Goal: Transaction & Acquisition: Book appointment/travel/reservation

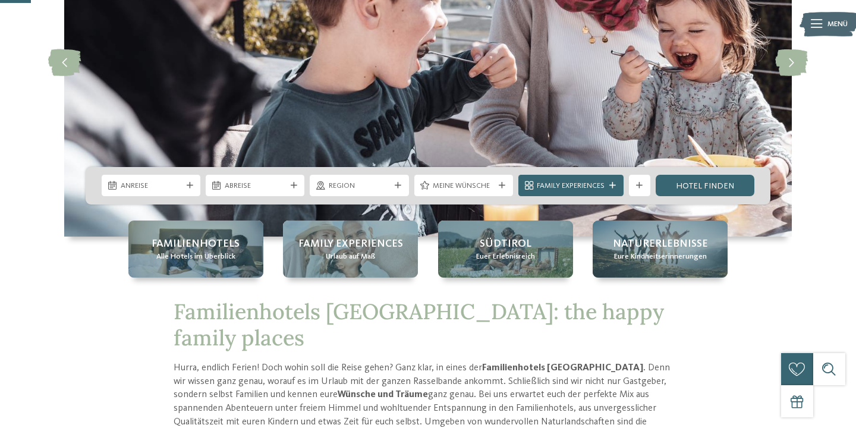
scroll to position [164, 0]
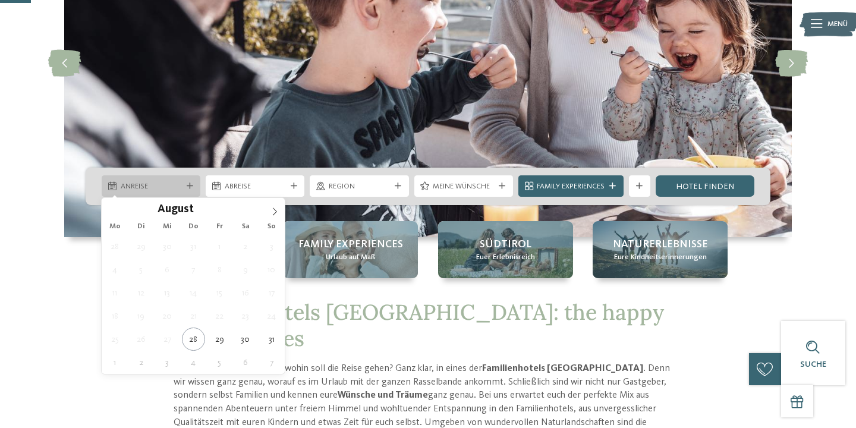
click at [144, 183] on span "Anreise" at bounding box center [151, 186] width 61 height 11
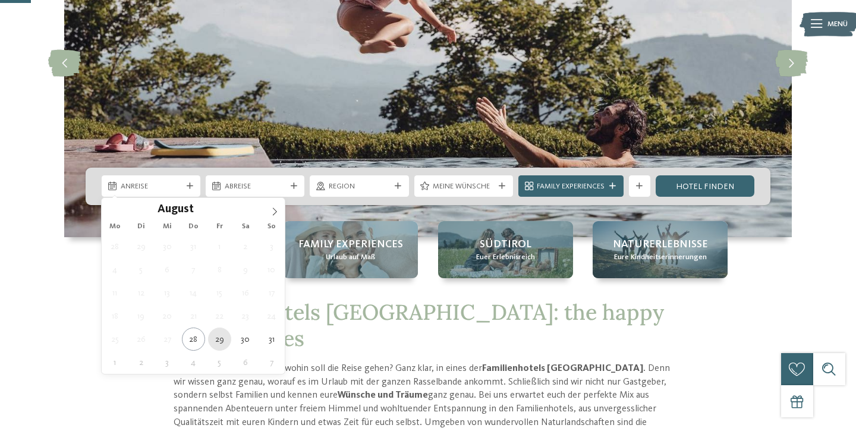
type div "29.08.2025"
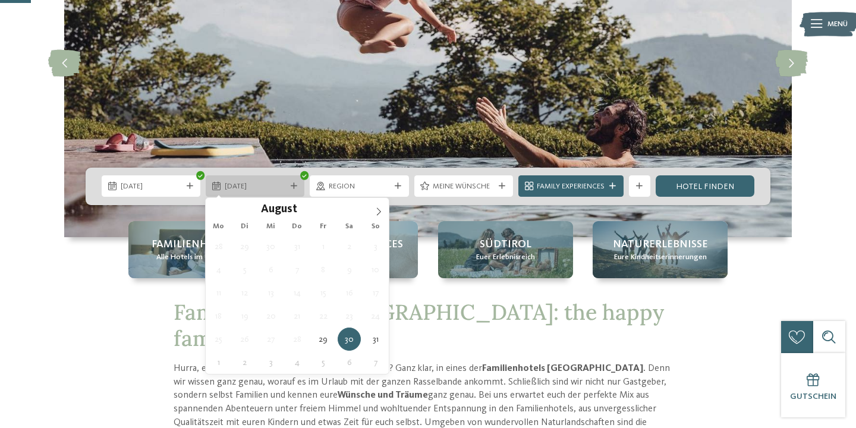
click at [270, 188] on span "30.08.2025" at bounding box center [255, 186] width 61 height 11
type div "31.08.2025"
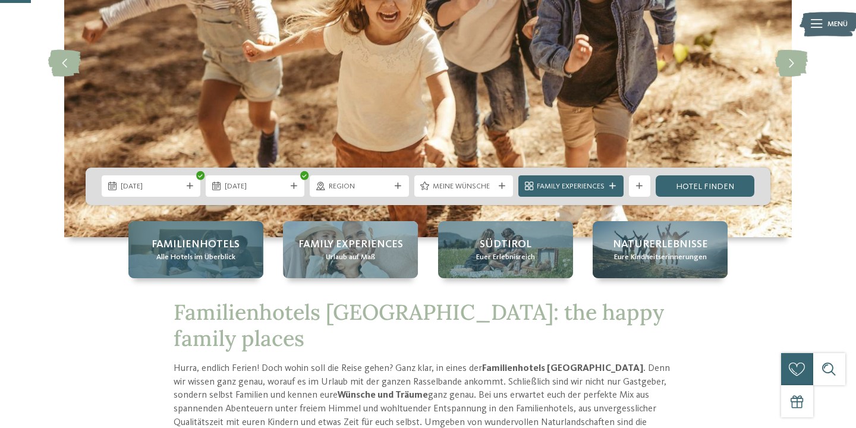
click at [222, 245] on span "Familienhotels" at bounding box center [196, 244] width 88 height 15
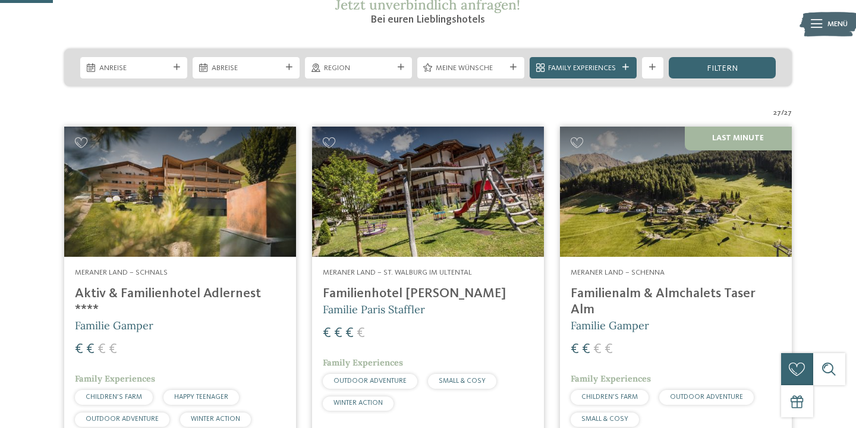
scroll to position [227, 0]
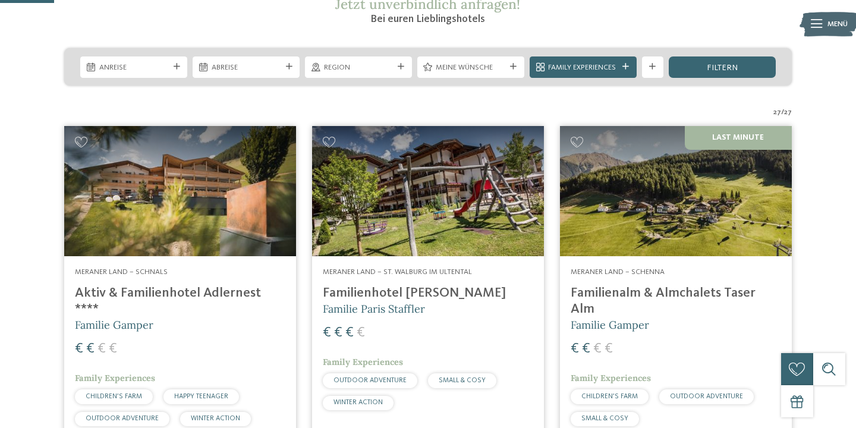
click at [134, 68] on span "Anreise" at bounding box center [134, 67] width 70 height 11
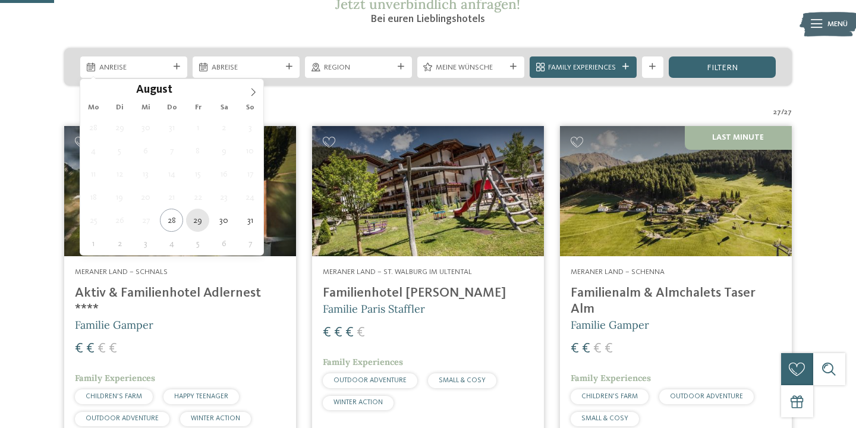
type div "29.08.2025"
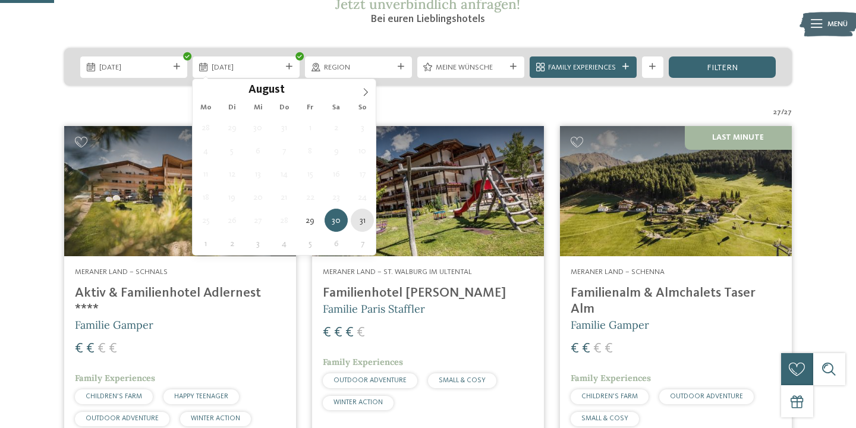
type div "31.08.2025"
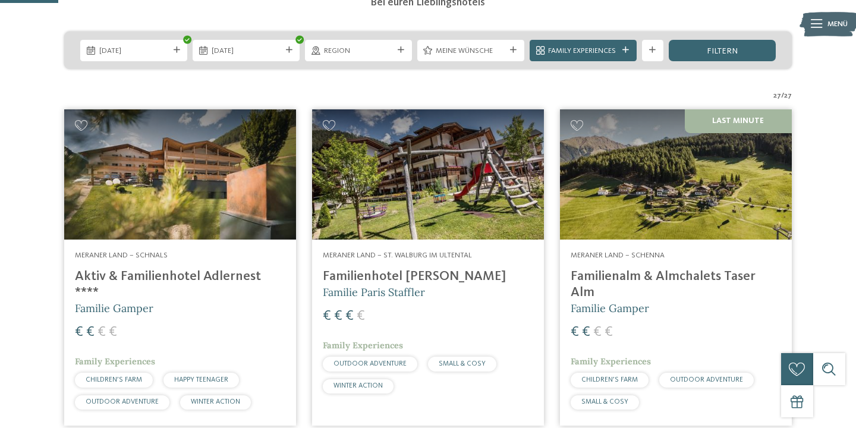
scroll to position [247, 0]
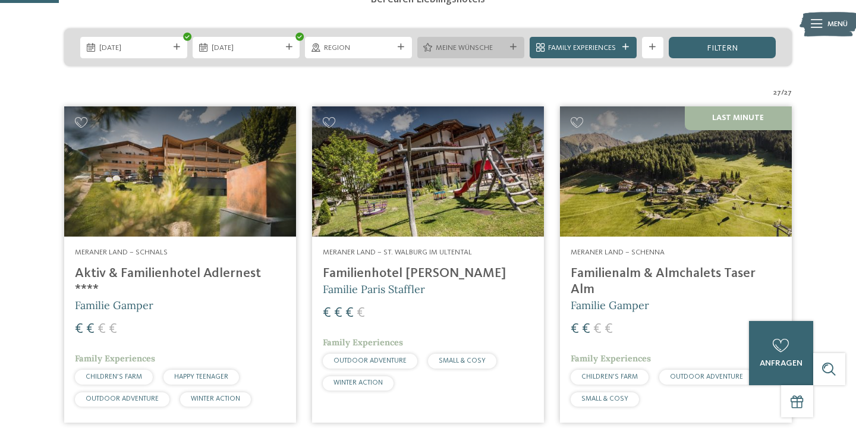
click at [490, 50] on span "Meine Wünsche" at bounding box center [471, 48] width 70 height 11
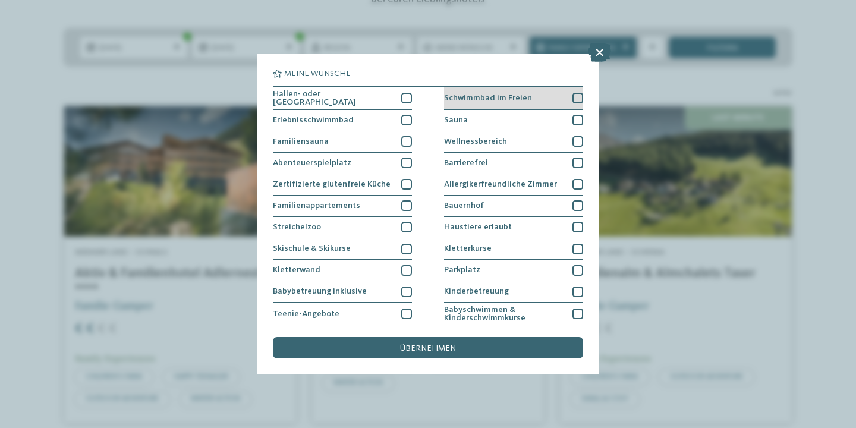
click at [577, 97] on div at bounding box center [577, 98] width 11 height 11
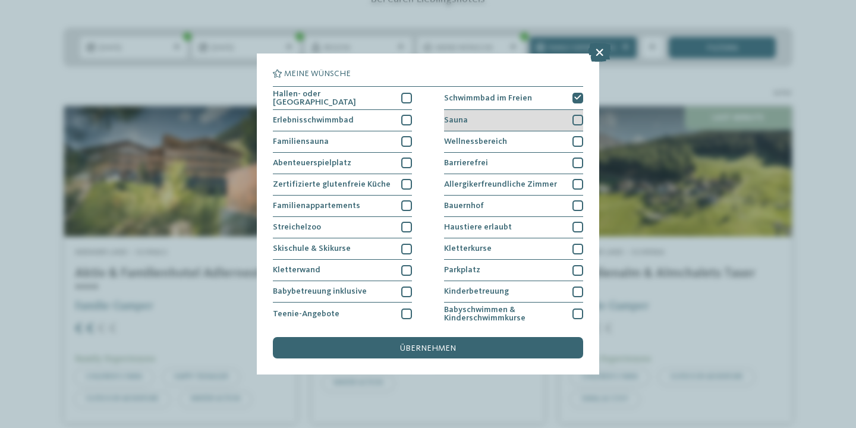
click at [577, 119] on div at bounding box center [577, 120] width 11 height 11
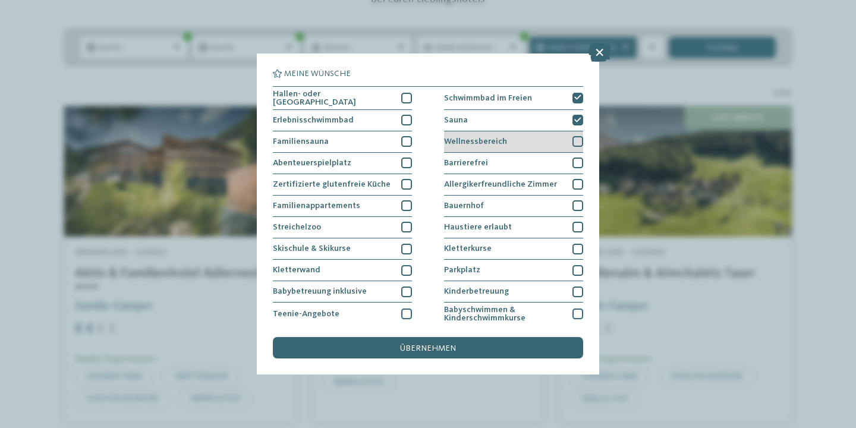
click at [579, 142] on div at bounding box center [577, 141] width 11 height 11
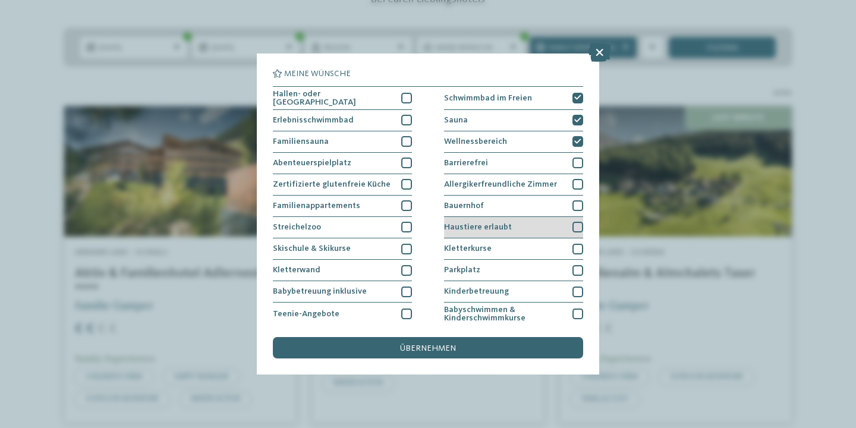
click at [577, 225] on div at bounding box center [577, 227] width 11 height 11
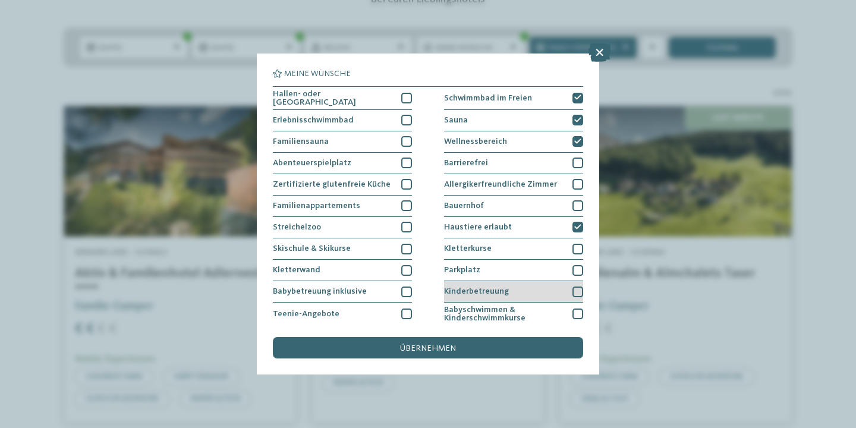
click at [579, 288] on div at bounding box center [577, 292] width 11 height 11
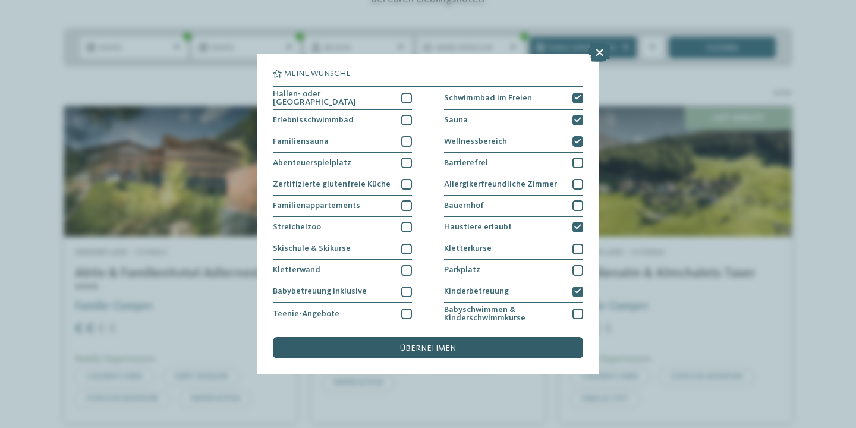
click at [440, 348] on span "übernehmen" at bounding box center [428, 348] width 56 height 8
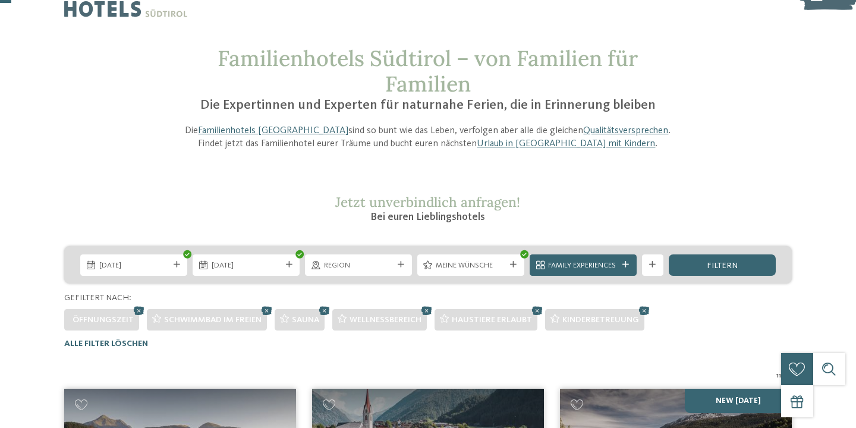
scroll to position [25, 0]
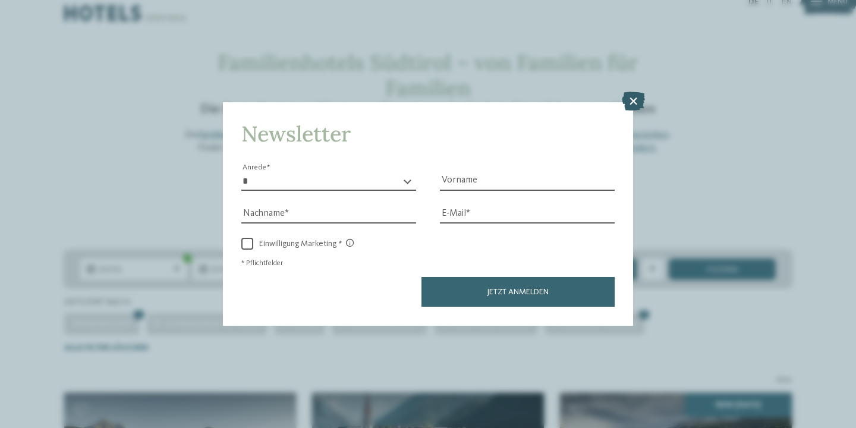
click at [632, 103] on icon at bounding box center [633, 101] width 23 height 19
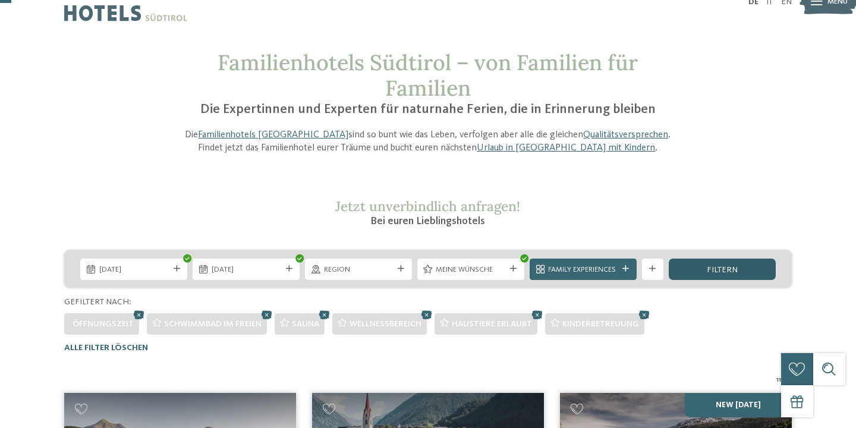
click at [710, 271] on span "filtern" at bounding box center [722, 270] width 31 height 8
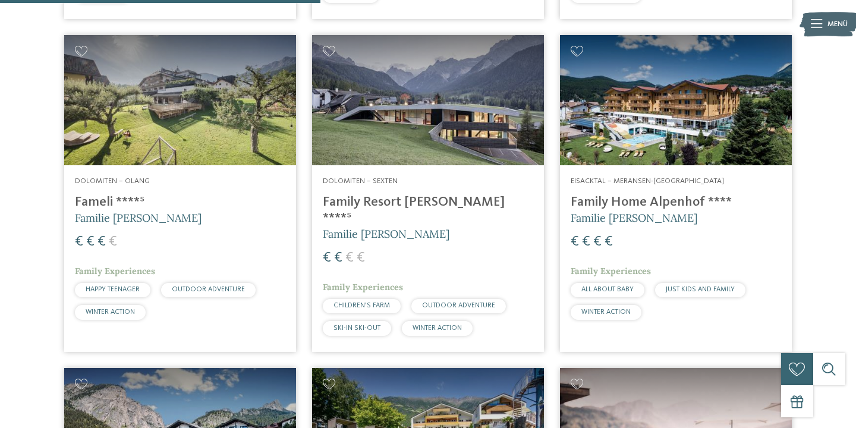
scroll to position [725, 0]
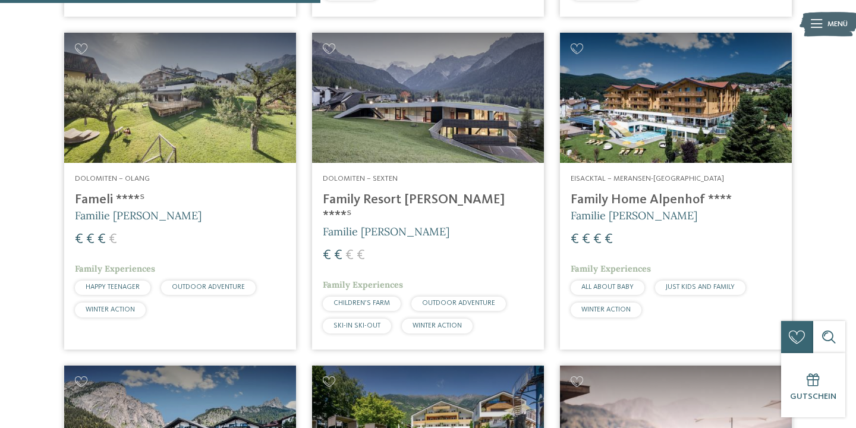
click at [232, 110] on img at bounding box center [180, 98] width 232 height 130
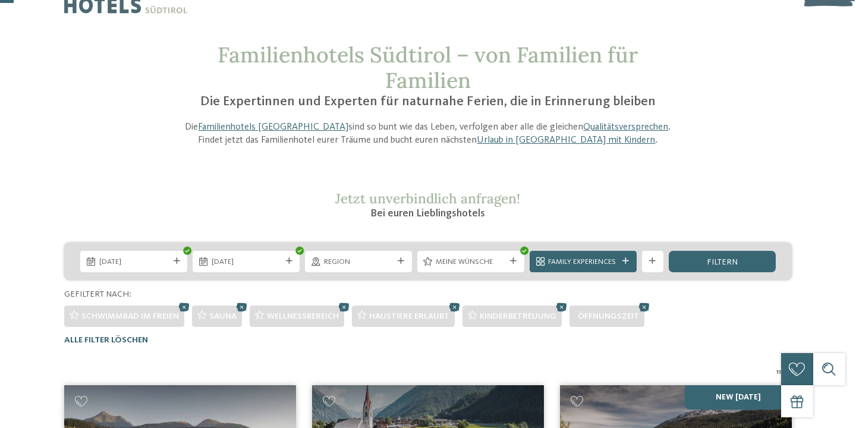
scroll to position [34, 0]
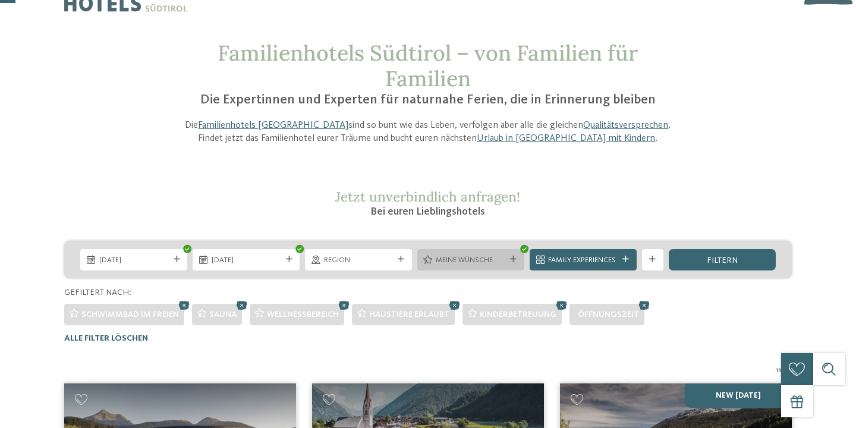
click at [511, 262] on icon at bounding box center [513, 259] width 7 height 7
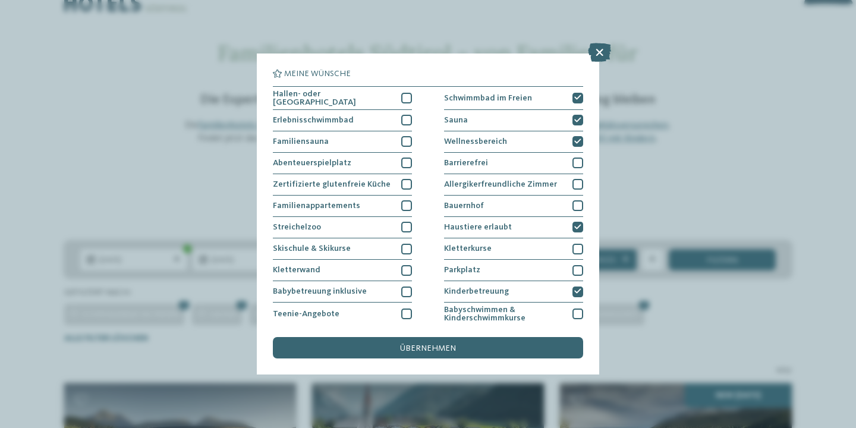
click at [709, 199] on div "Meine Wünsche Hallen- oder Schleusenbad Schwimmbad im Freien" at bounding box center [428, 214] width 856 height 428
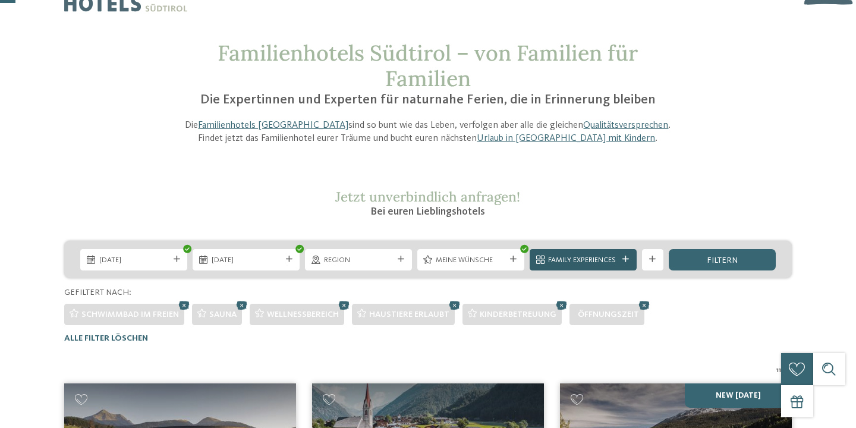
click at [626, 258] on icon at bounding box center [625, 259] width 7 height 7
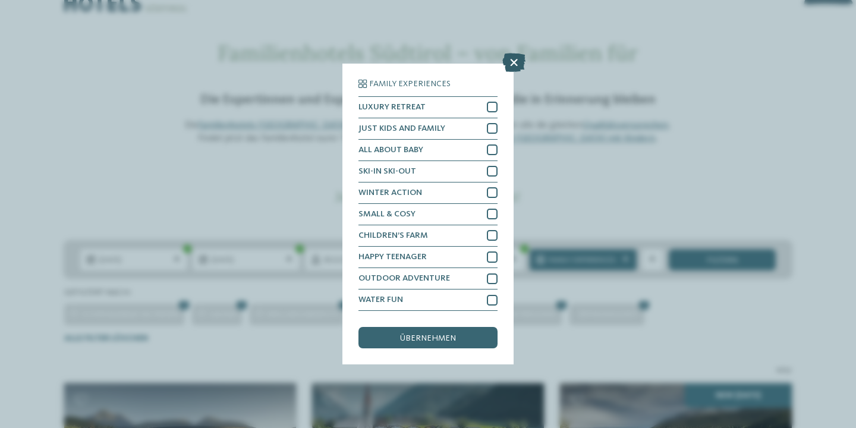
click at [515, 59] on icon at bounding box center [513, 62] width 23 height 19
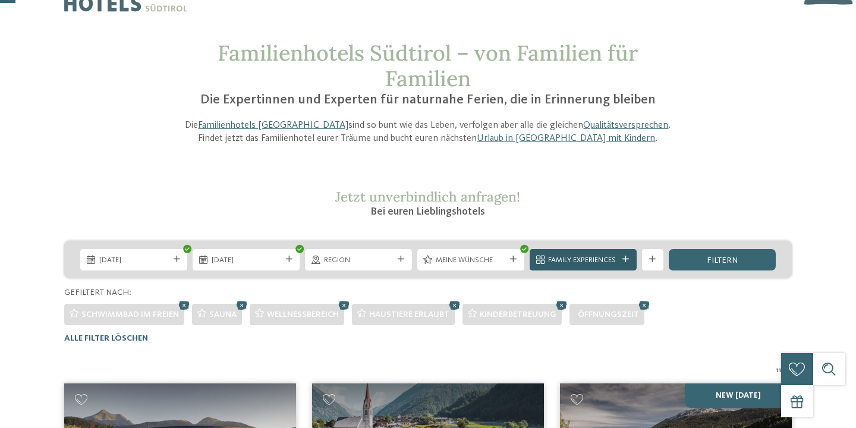
click at [612, 257] on span "Family Experiences" at bounding box center [583, 260] width 70 height 11
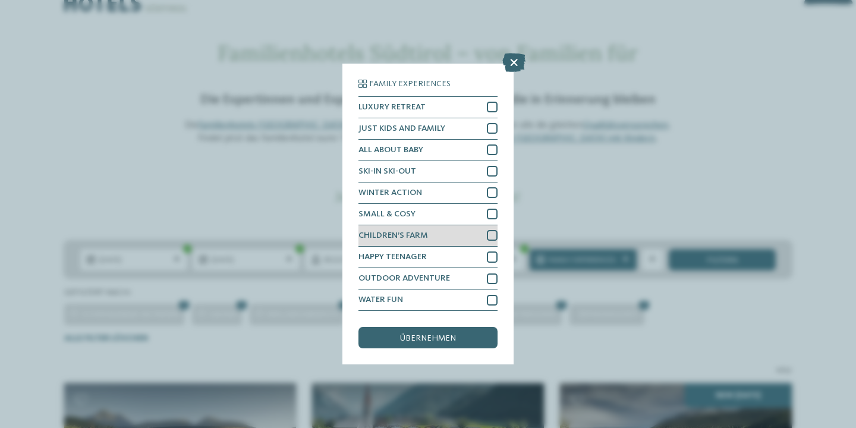
click at [490, 236] on div at bounding box center [492, 235] width 11 height 11
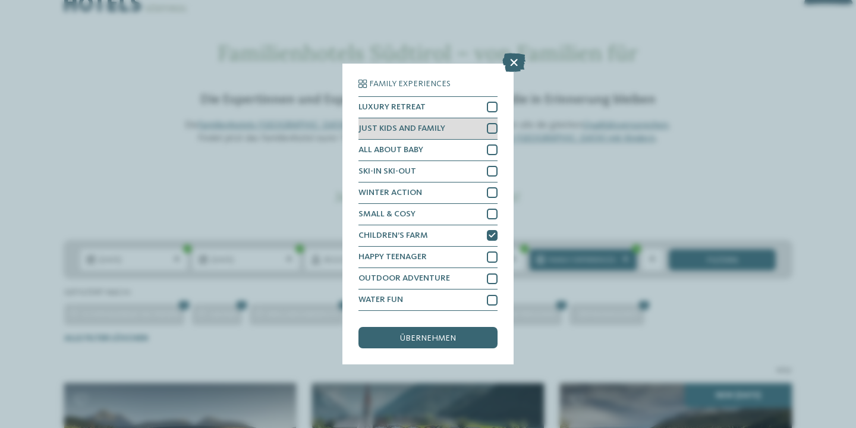
click at [490, 130] on div at bounding box center [492, 128] width 11 height 11
click at [567, 195] on div "Family Experiences LUXURY RETREAT JUST KIDS AND FAMILY" at bounding box center [428, 214] width 856 height 428
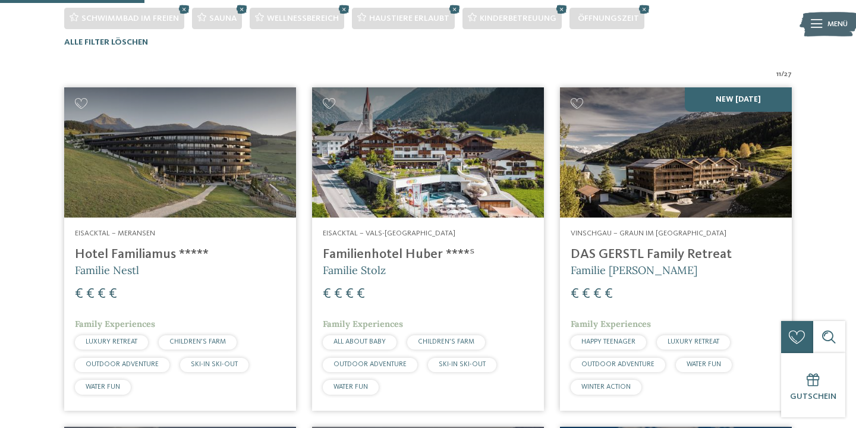
scroll to position [335, 0]
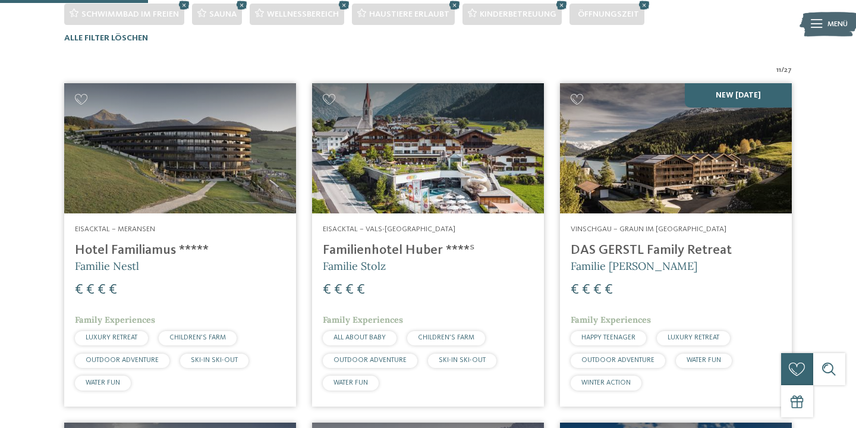
click at [236, 165] on img at bounding box center [180, 148] width 232 height 130
click at [417, 158] on img at bounding box center [428, 148] width 232 height 130
click at [644, 158] on img at bounding box center [676, 148] width 232 height 130
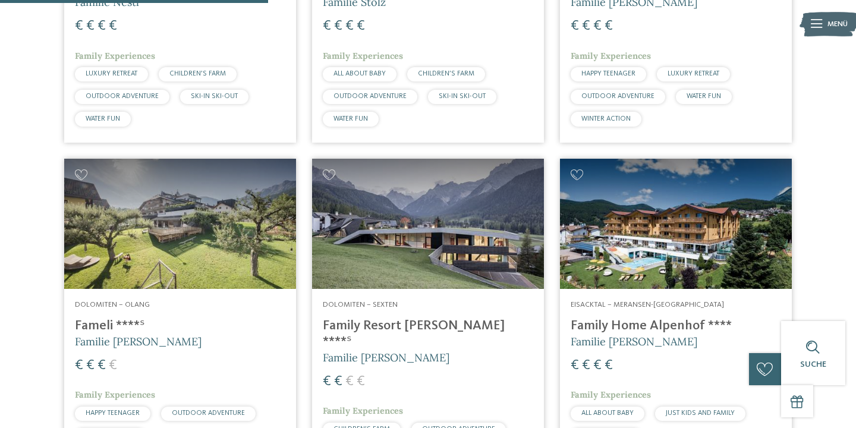
scroll to position [622, 0]
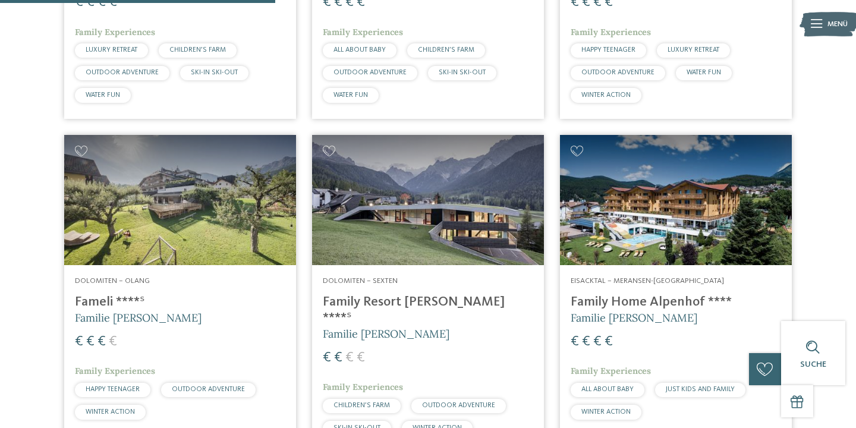
click at [216, 211] on img at bounding box center [180, 200] width 232 height 130
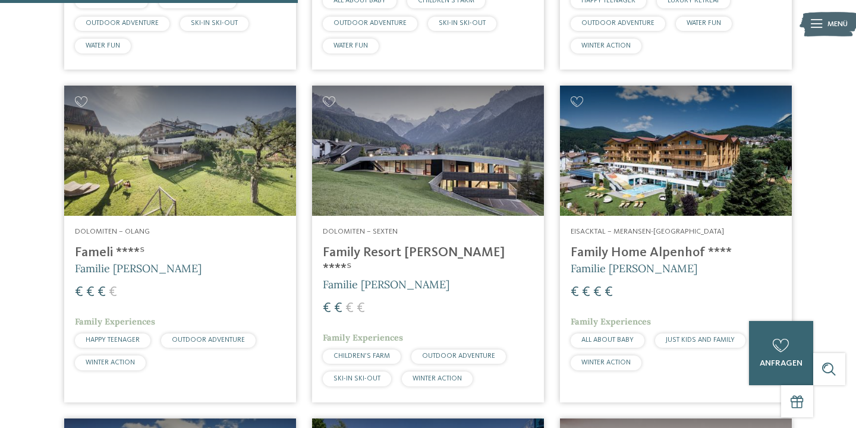
scroll to position [673, 0]
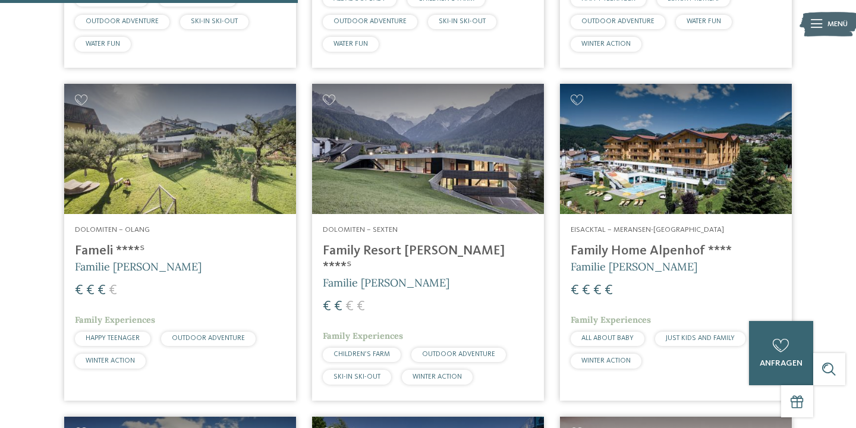
click at [452, 157] on img at bounding box center [428, 149] width 232 height 130
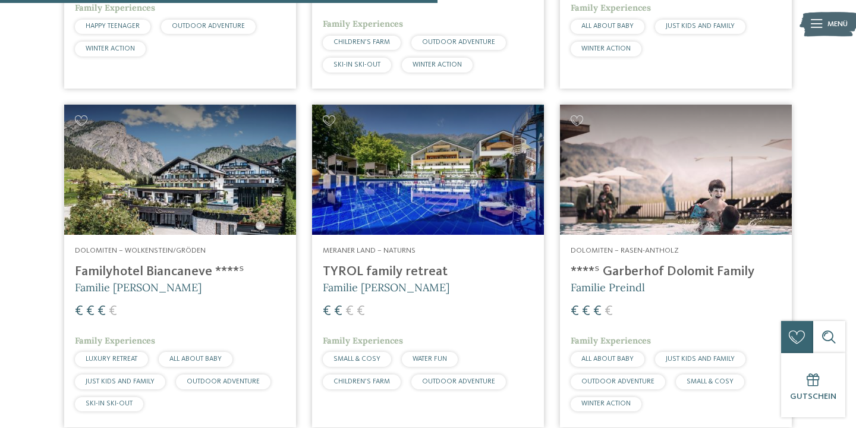
scroll to position [990, 0]
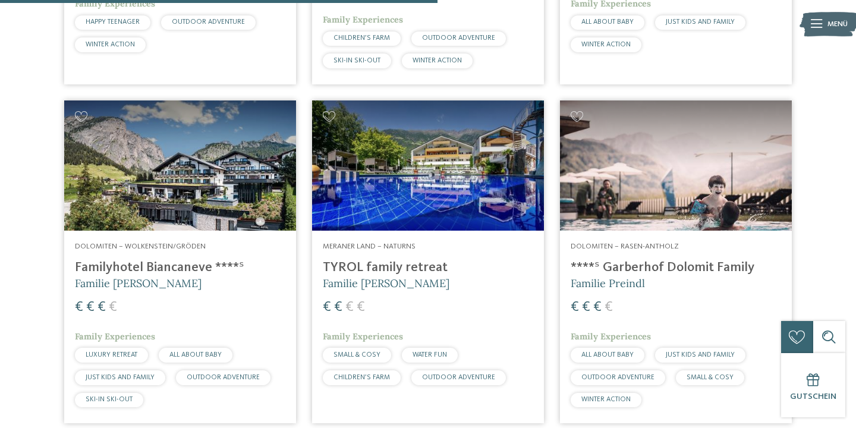
click at [200, 119] on img at bounding box center [180, 165] width 232 height 130
click at [407, 155] on img at bounding box center [428, 165] width 232 height 130
click at [622, 177] on img at bounding box center [676, 165] width 232 height 130
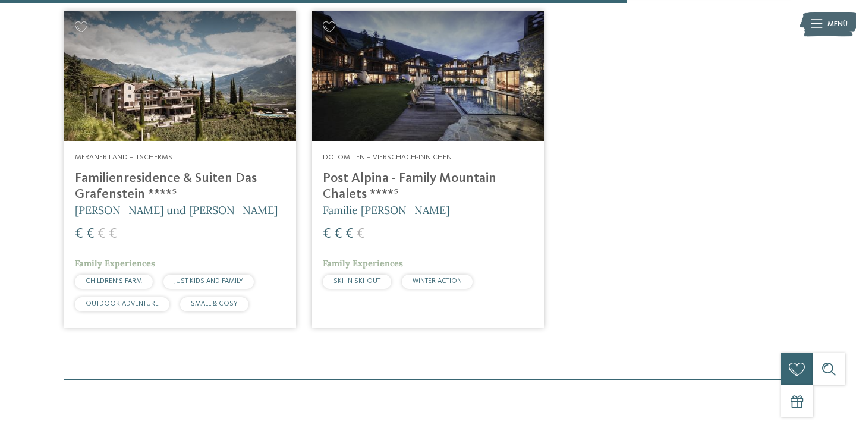
scroll to position [1411, 0]
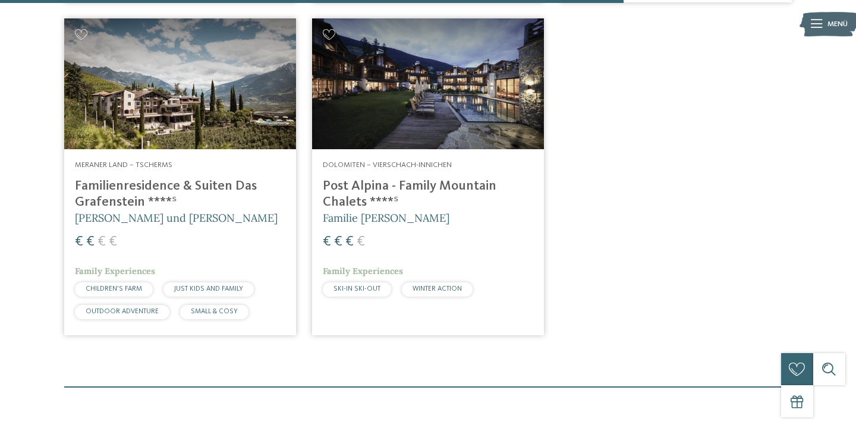
click at [174, 114] on img at bounding box center [180, 83] width 232 height 130
click at [448, 105] on img at bounding box center [428, 83] width 232 height 130
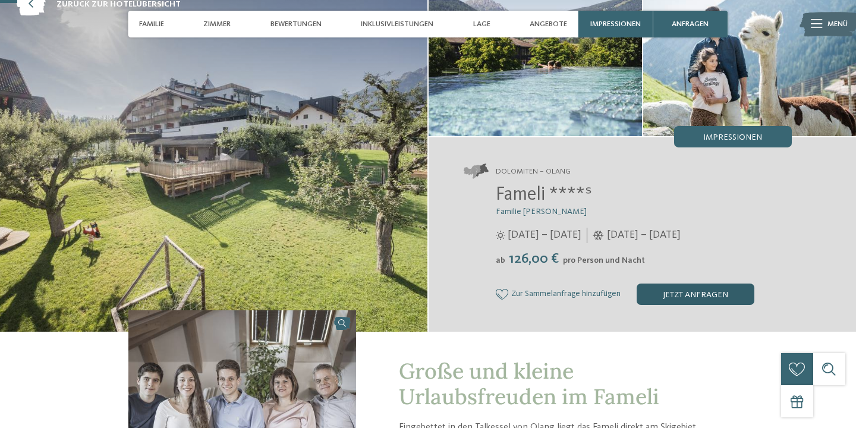
scroll to position [78, 0]
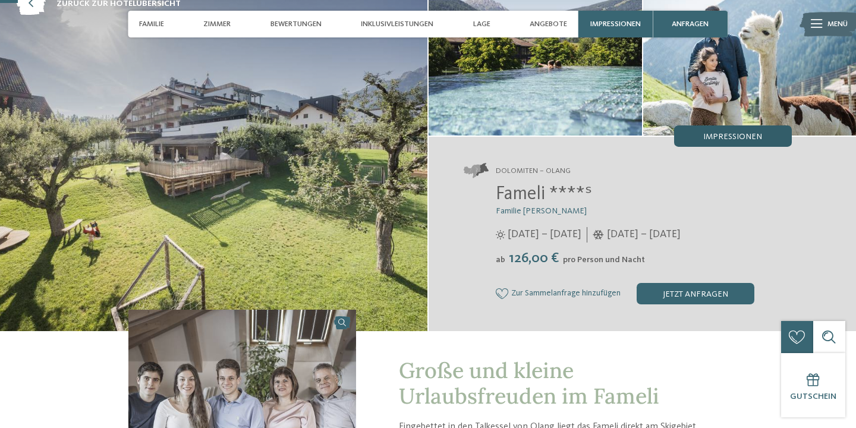
click at [746, 138] on span "Impressionen" at bounding box center [732, 137] width 59 height 8
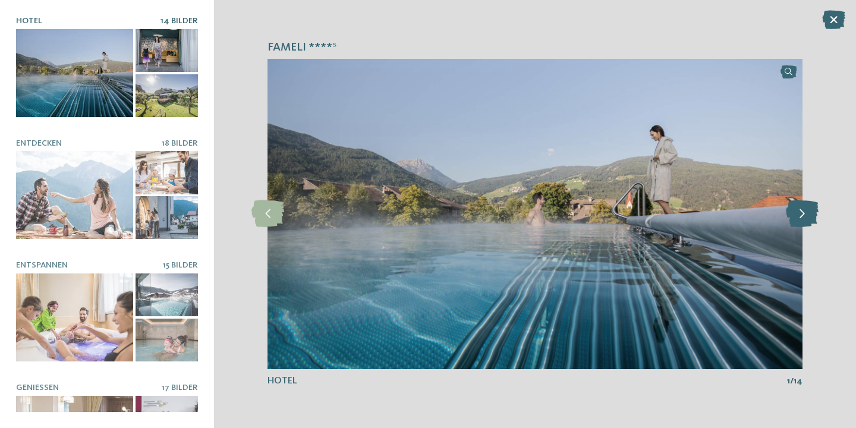
click at [798, 210] on icon at bounding box center [802, 213] width 33 height 27
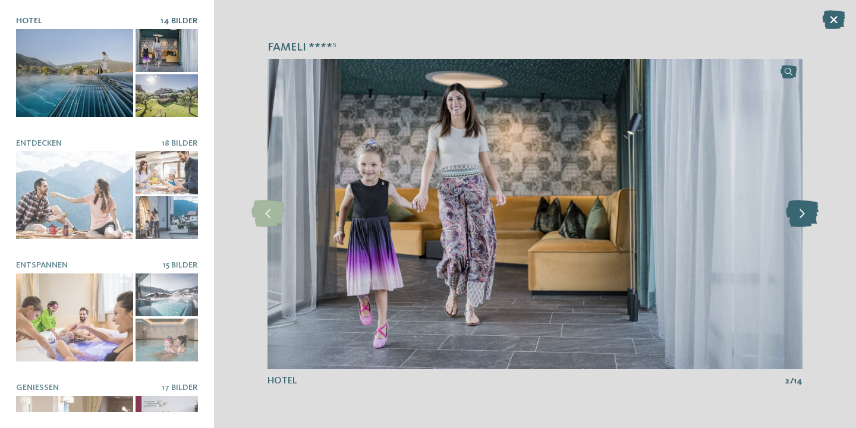
click at [798, 210] on icon at bounding box center [802, 213] width 33 height 27
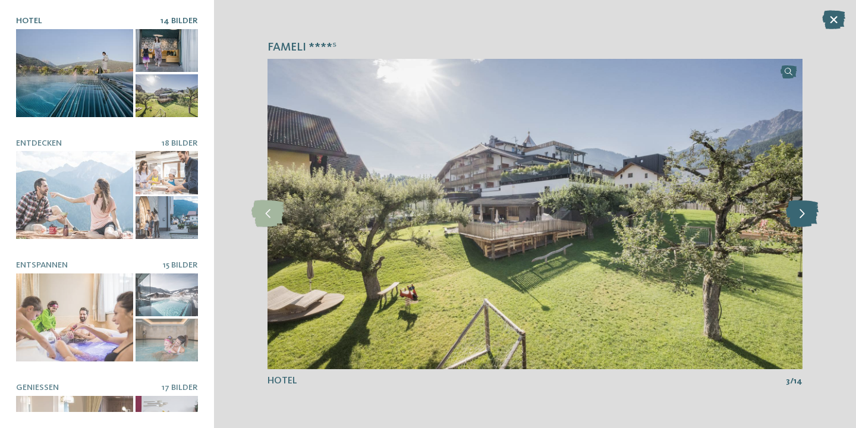
click at [798, 210] on icon at bounding box center [802, 213] width 33 height 27
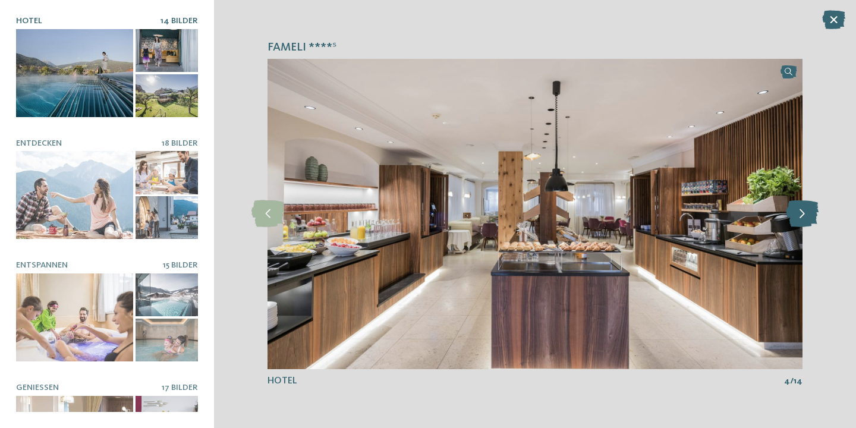
click at [798, 210] on icon at bounding box center [802, 213] width 33 height 27
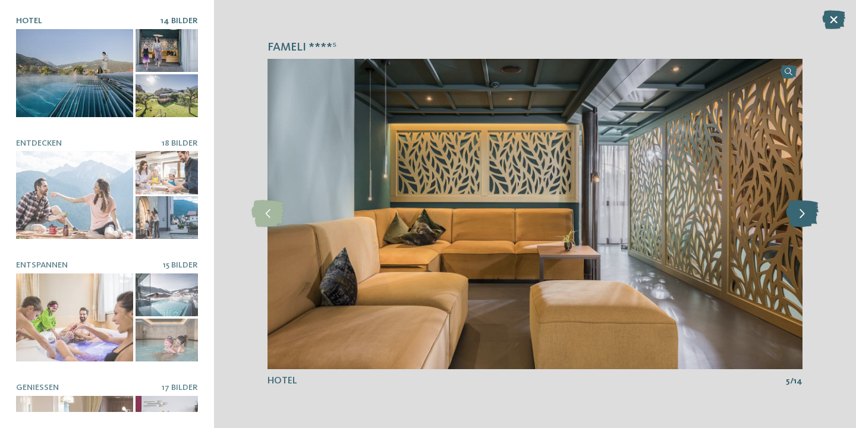
click at [798, 209] on icon at bounding box center [802, 213] width 33 height 27
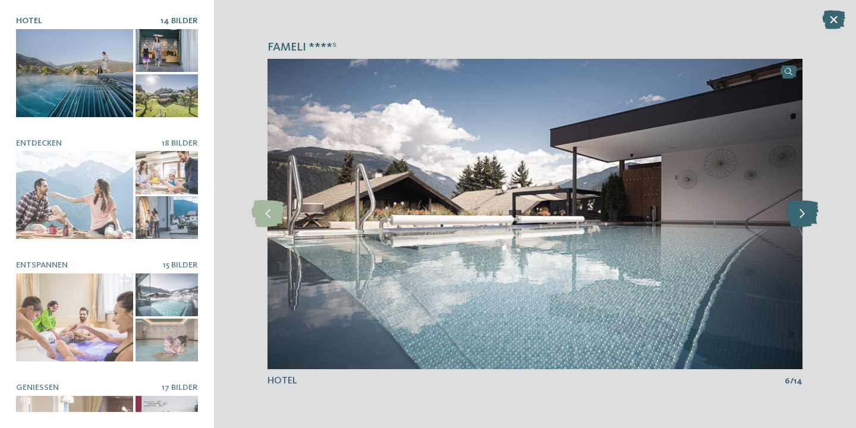
click at [798, 209] on icon at bounding box center [802, 213] width 33 height 27
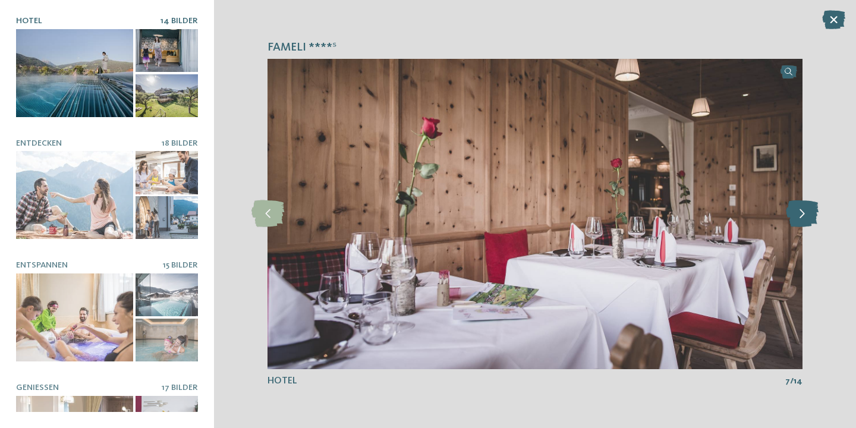
click at [798, 209] on icon at bounding box center [802, 213] width 33 height 27
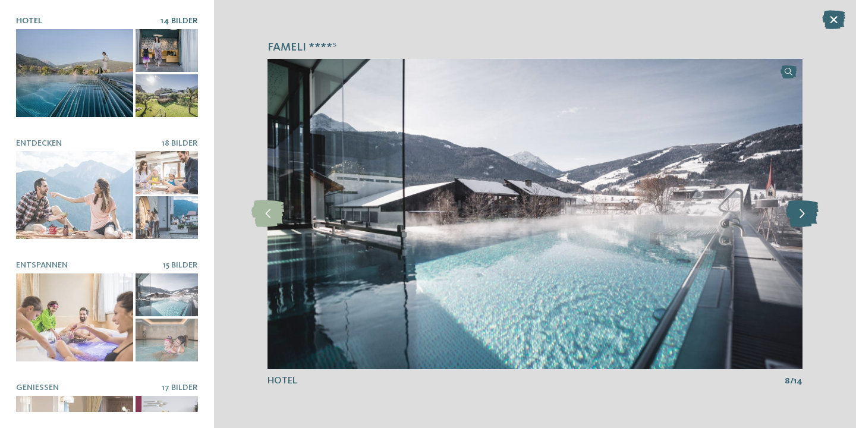
click at [798, 209] on icon at bounding box center [802, 213] width 33 height 27
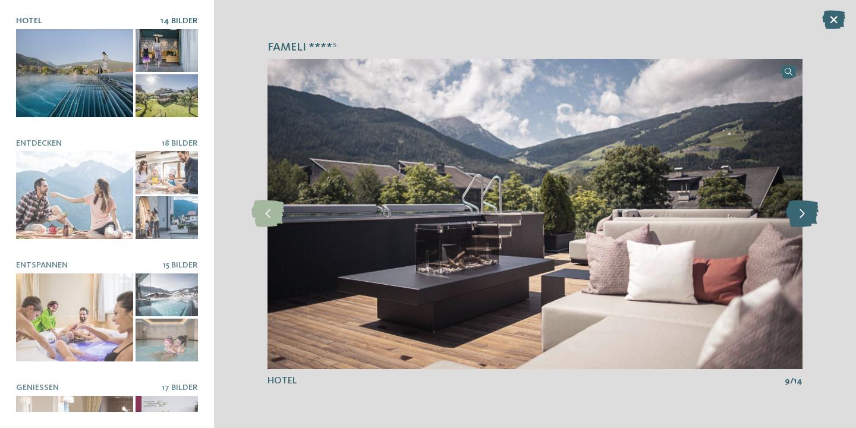
click at [798, 209] on icon at bounding box center [802, 213] width 33 height 27
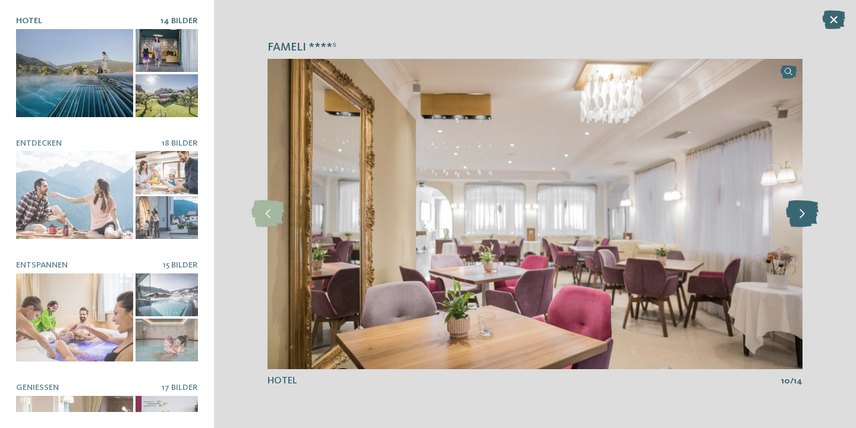
click at [798, 209] on icon at bounding box center [802, 213] width 33 height 27
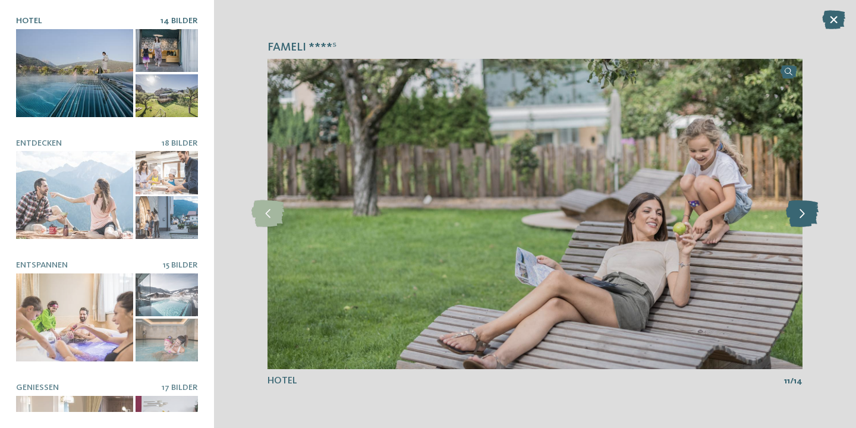
click at [798, 209] on icon at bounding box center [802, 213] width 33 height 27
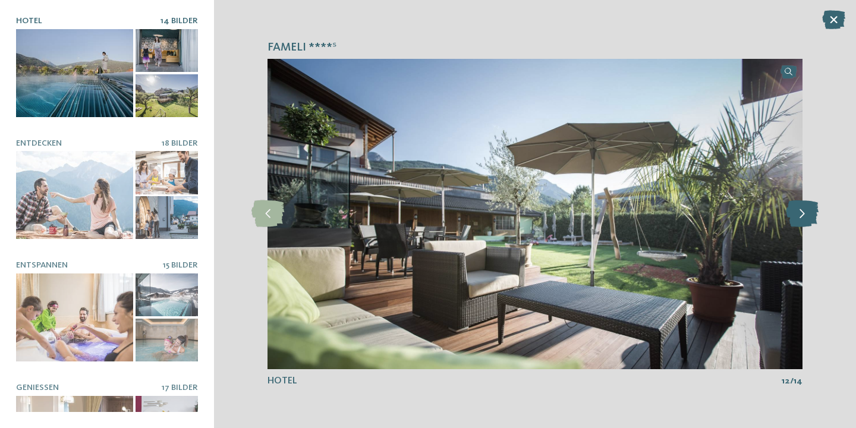
click at [798, 209] on icon at bounding box center [802, 213] width 33 height 27
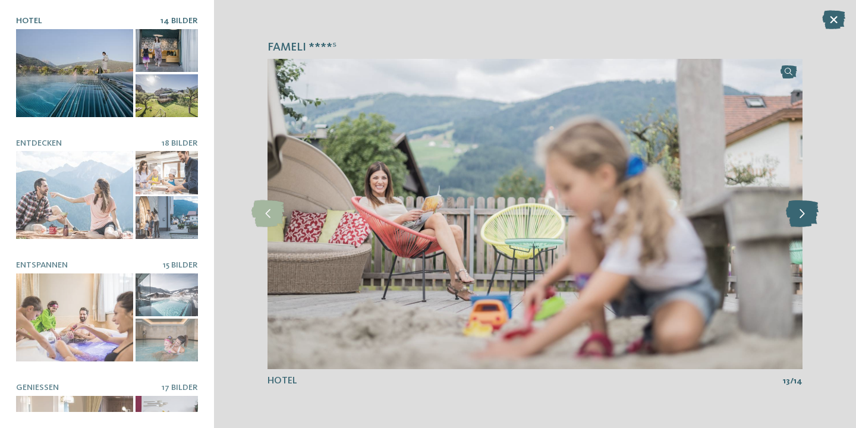
click at [798, 209] on icon at bounding box center [802, 213] width 33 height 27
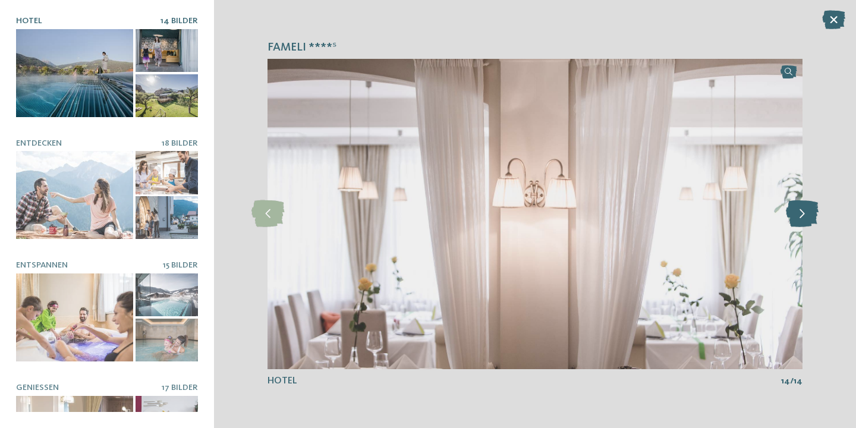
click at [798, 209] on icon at bounding box center [802, 213] width 33 height 27
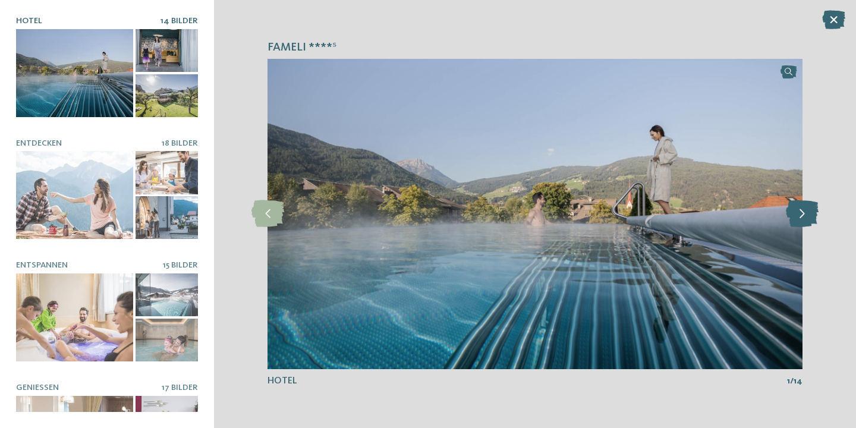
click at [798, 209] on icon at bounding box center [802, 213] width 33 height 27
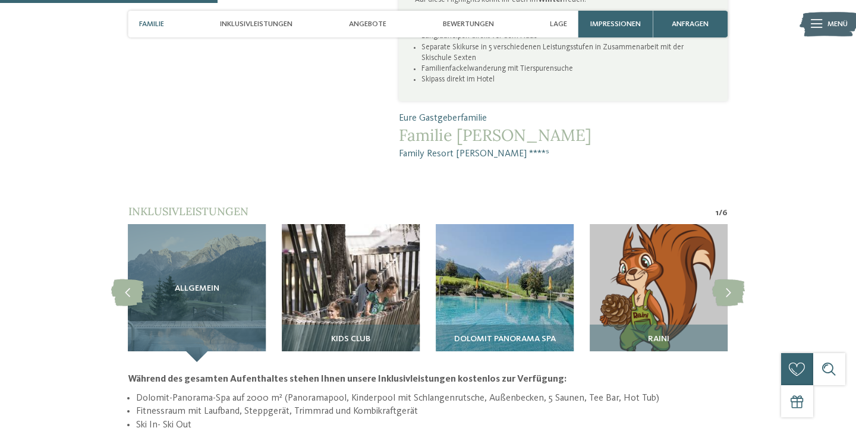
scroll to position [860, 0]
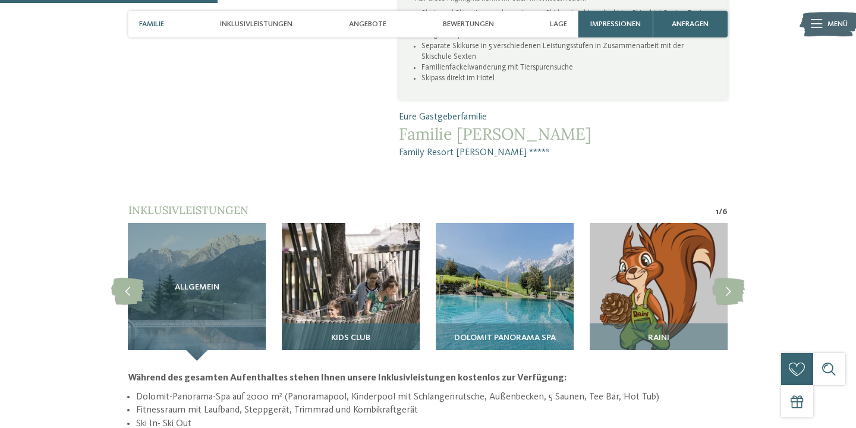
click at [381, 247] on img at bounding box center [351, 292] width 138 height 138
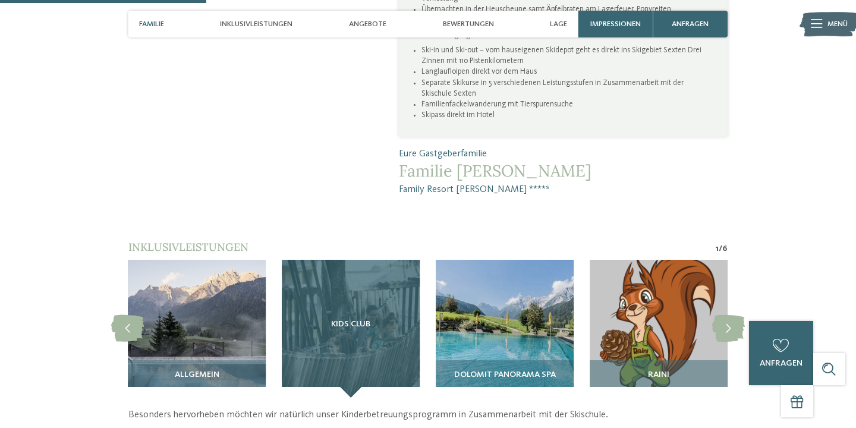
scroll to position [813, 0]
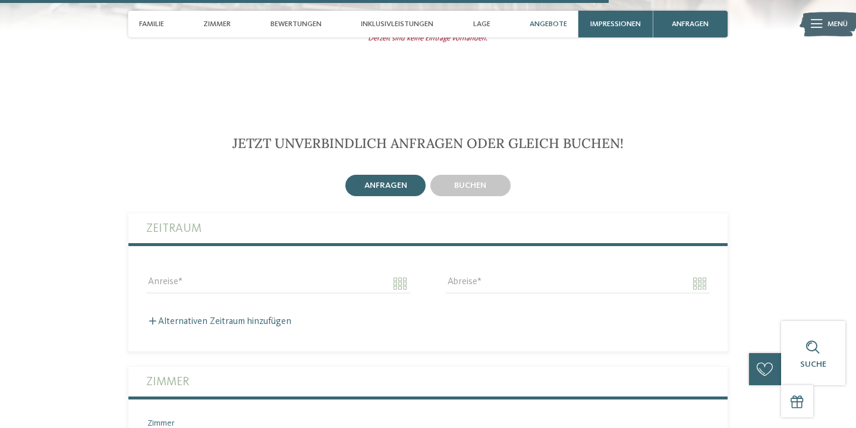
scroll to position [2728, 0]
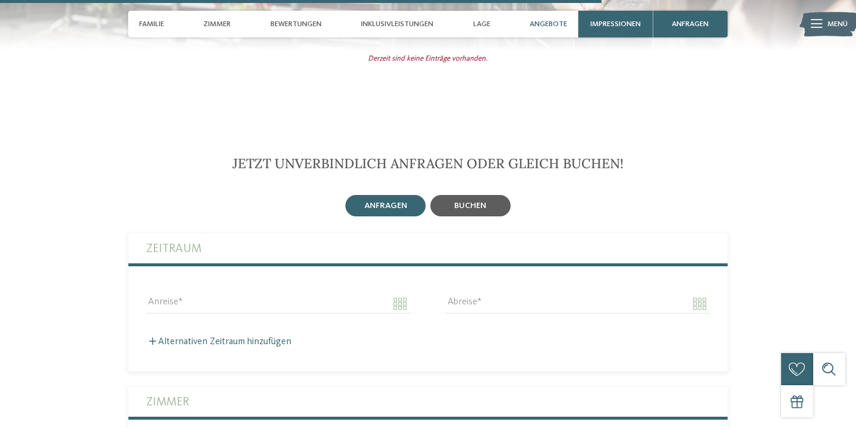
click at [481, 202] on span "buchen" at bounding box center [470, 206] width 32 height 8
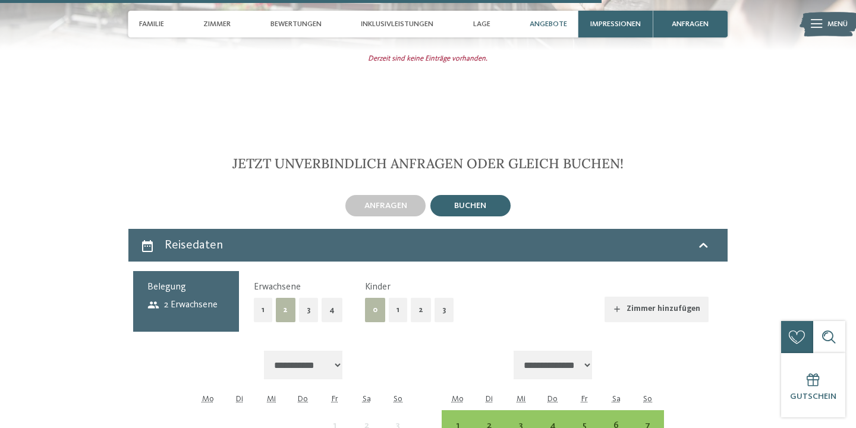
click at [417, 298] on button "2" at bounding box center [421, 310] width 20 height 24
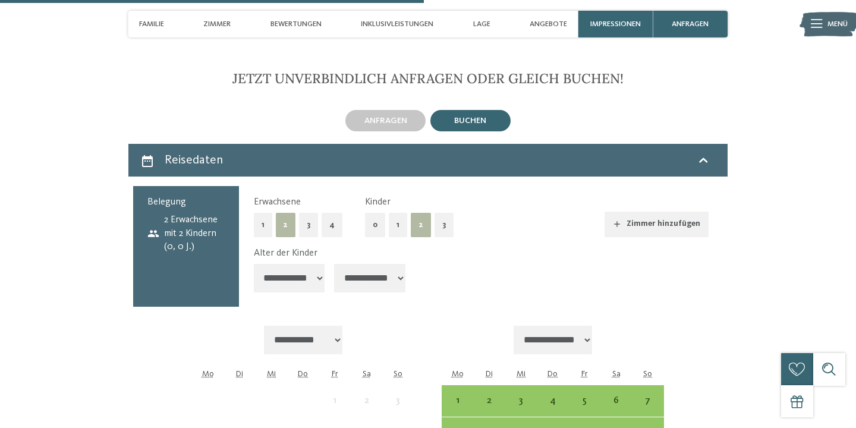
scroll to position [2815, 0]
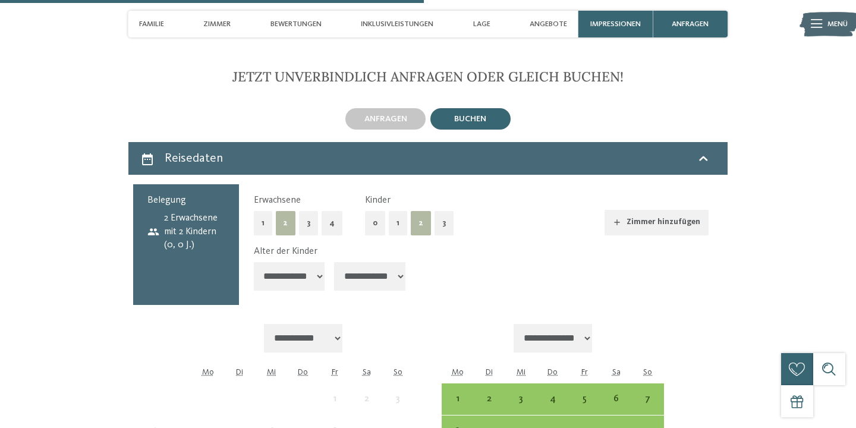
click at [319, 262] on select "**********" at bounding box center [289, 276] width 71 height 29
select select "*"
click at [383, 262] on select "**********" at bounding box center [369, 276] width 71 height 29
select select "*"
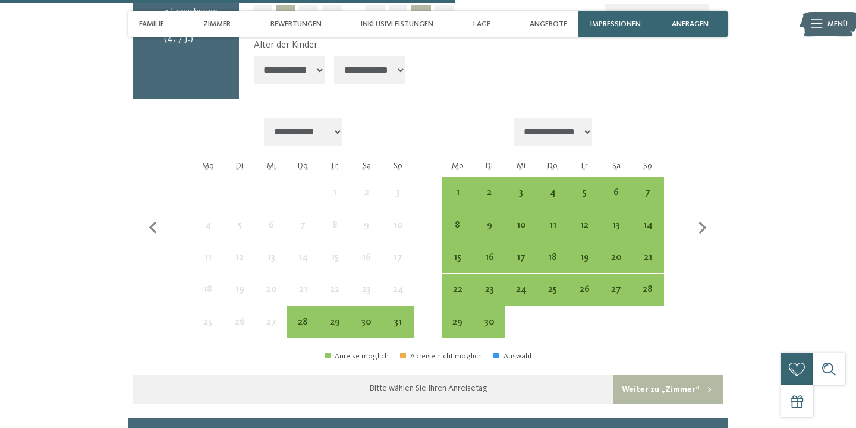
scroll to position [3033, 0]
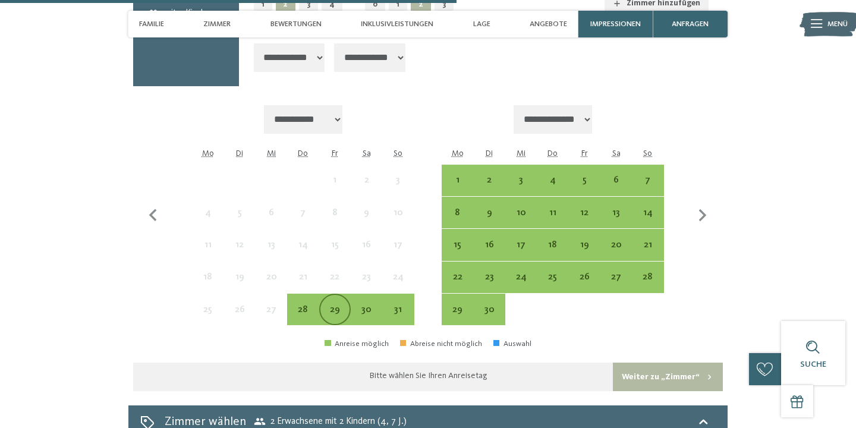
click at [331, 305] on div "29" at bounding box center [334, 319] width 29 height 29
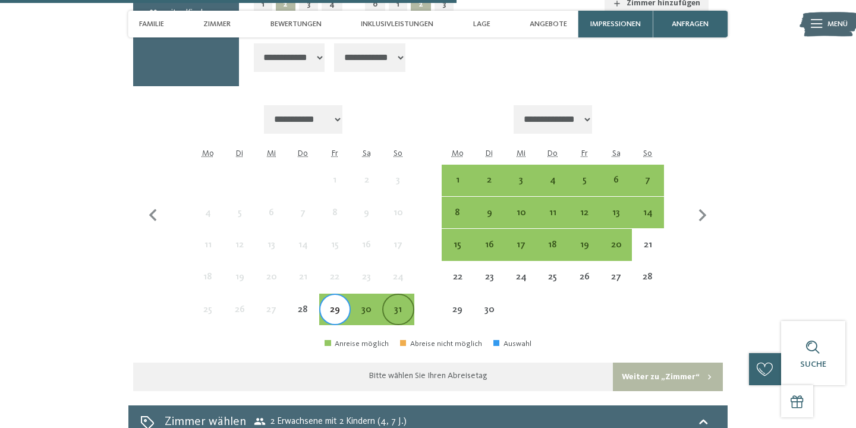
click at [398, 305] on div "31" at bounding box center [397, 319] width 29 height 29
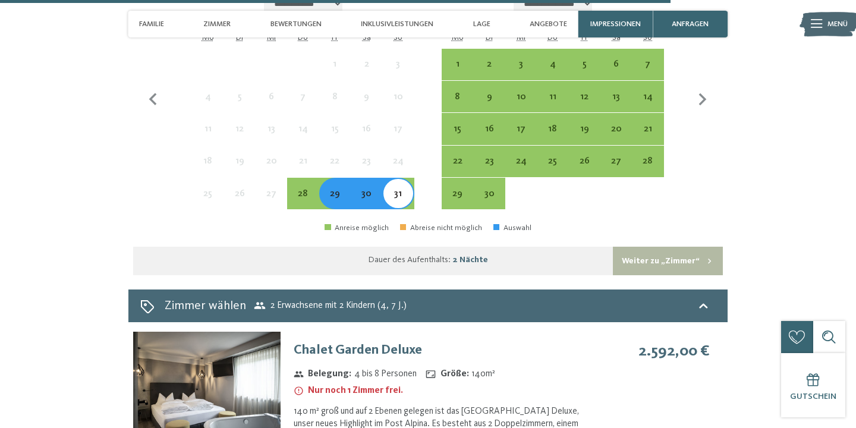
scroll to position [3141, 0]
